Goal: Share content: Share content

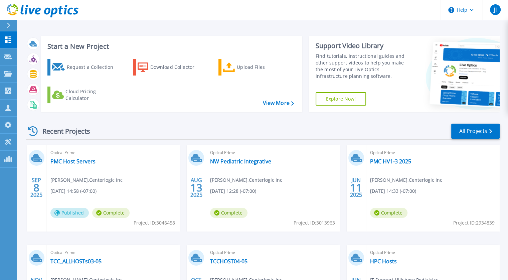
click at [392, 161] on link "PMC HV1-3 2025" at bounding box center [390, 161] width 41 height 7
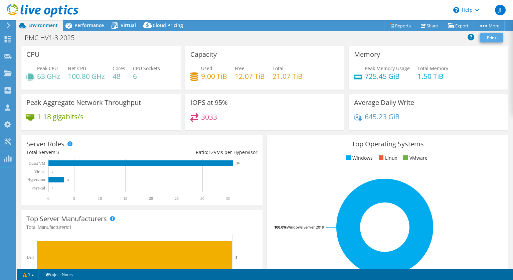
select select "USWest"
select select "USD"
click at [426, 27] on link "Share" at bounding box center [429, 25] width 27 height 10
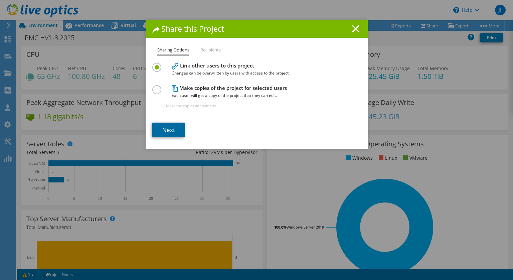
click at [167, 127] on link "Next" at bounding box center [168, 130] width 33 height 15
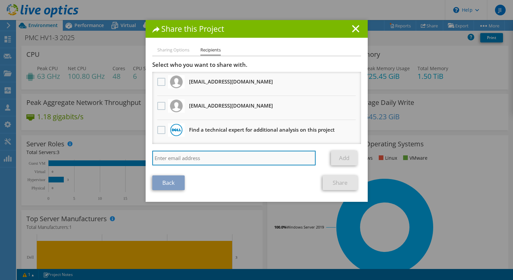
click at [164, 153] on input "search" at bounding box center [234, 158] width 164 height 15
paste input "[PERSON_NAME][EMAIL_ADDRESS][DOMAIN_NAME]"
type input "[PERSON_NAME][EMAIL_ADDRESS][DOMAIN_NAME]"
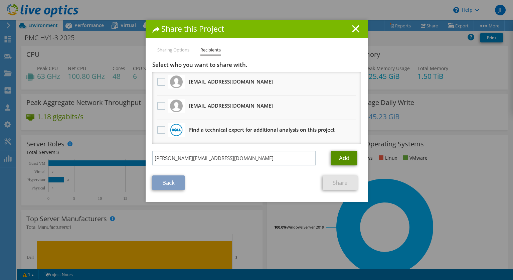
click at [345, 156] on link "Add" at bounding box center [344, 158] width 26 height 15
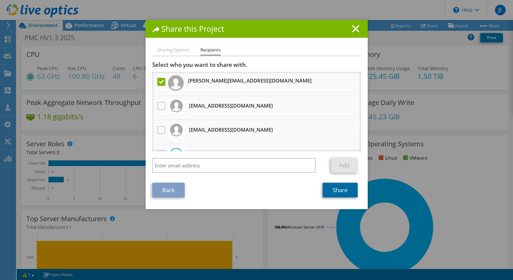
click at [335, 190] on link "Share" at bounding box center [339, 190] width 35 height 15
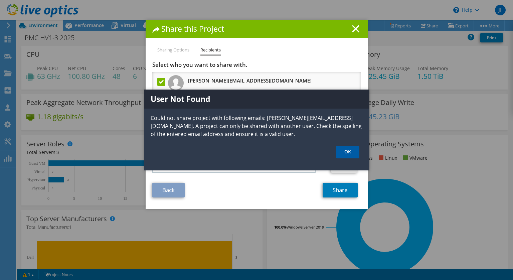
click at [355, 153] on link "OK" at bounding box center [347, 152] width 23 height 12
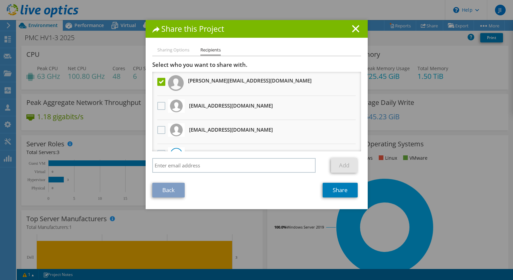
click at [308, 249] on div "Share this Project Sharing Options Recipients Link other users to this project …" at bounding box center [256, 140] width 513 height 240
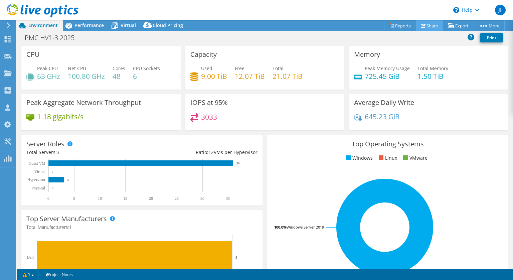
click at [426, 25] on link "Share" at bounding box center [429, 25] width 27 height 10
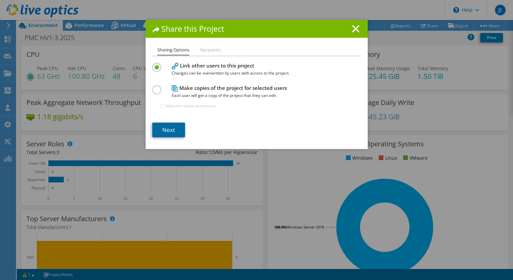
click at [167, 125] on link "Next" at bounding box center [168, 130] width 33 height 15
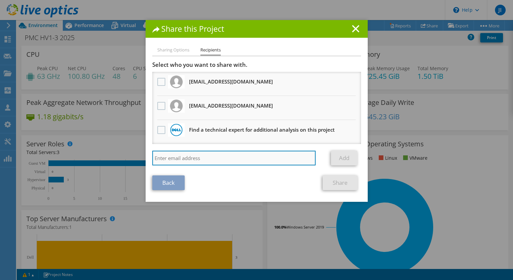
paste input "[PERSON_NAME][EMAIL_ADDRESS][PERSON_NAME][DOMAIN_NAME]"
click at [249, 151] on input "[PERSON_NAME][EMAIL_ADDRESS][PERSON_NAME][DOMAIN_NAME]" at bounding box center [234, 158] width 164 height 15
click at [249, 156] on input "[PERSON_NAME][EMAIL_ADDRESS][PERSON_NAME][DOMAIN_NAME]" at bounding box center [234, 158] width 164 height 15
type input "[PERSON_NAME][EMAIL_ADDRESS][PERSON_NAME][DOMAIN_NAME]"
click at [243, 155] on input "[PERSON_NAME][EMAIL_ADDRESS][PERSON_NAME][DOMAIN_NAME]" at bounding box center [234, 158] width 164 height 15
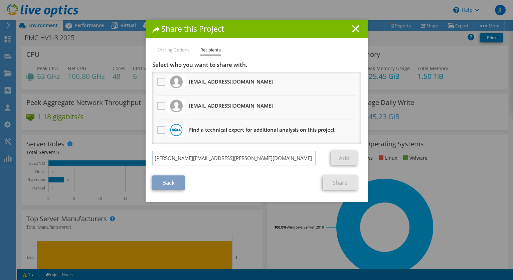
click at [174, 50] on li "Sharing Options" at bounding box center [173, 50] width 32 height 8
click at [168, 179] on link "Back" at bounding box center [168, 182] width 32 height 15
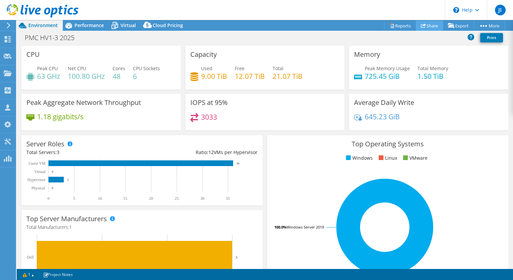
click at [421, 25] on use at bounding box center [423, 25] width 5 height 4
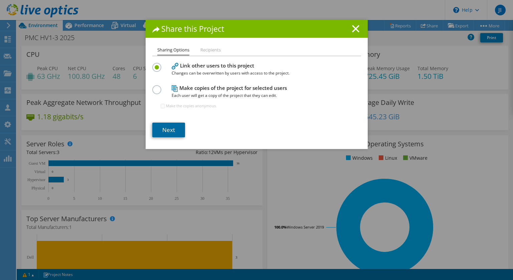
click at [167, 131] on link "Next" at bounding box center [168, 130] width 33 height 15
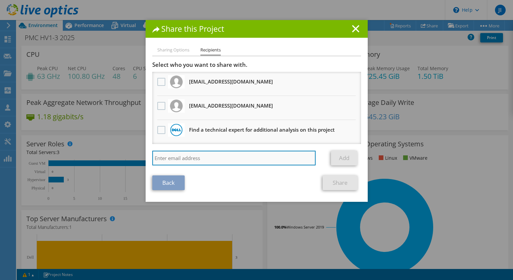
click at [164, 157] on input "search" at bounding box center [234, 158] width 164 height 15
paste input "[PERSON_NAME][EMAIL_ADDRESS][PERSON_NAME][DOMAIN_NAME]"
type input "[PERSON_NAME][EMAIL_ADDRESS][PERSON_NAME][DOMAIN_NAME]"
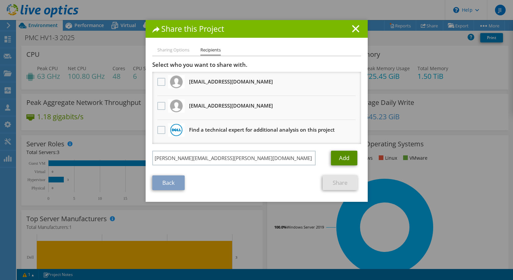
click at [339, 154] on link "Add" at bounding box center [344, 158] width 26 height 15
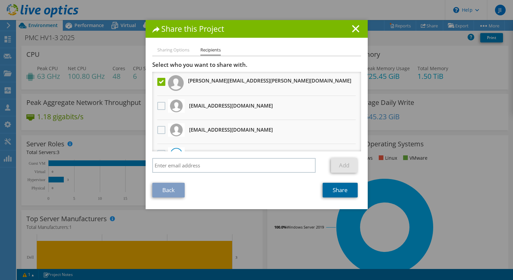
click at [338, 190] on link "Share" at bounding box center [339, 190] width 35 height 15
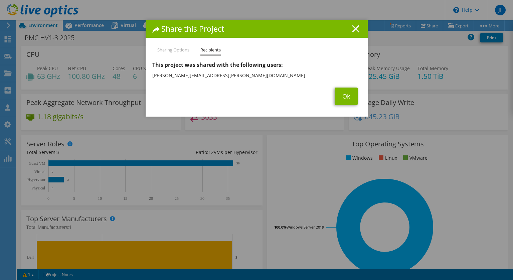
click at [352, 28] on icon at bounding box center [355, 28] width 7 height 7
